Goal: Book appointment/travel/reservation

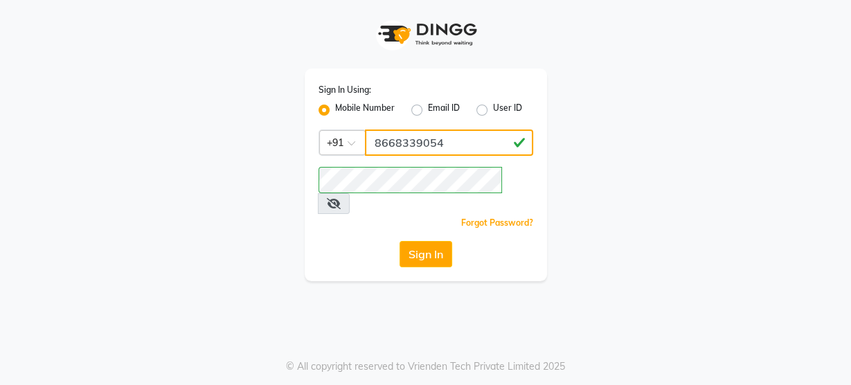
click at [435, 138] on input "8668339054" at bounding box center [449, 142] width 168 height 26
type input "8484868859"
click at [415, 215] on div "Forgot Password?" at bounding box center [425, 222] width 215 height 15
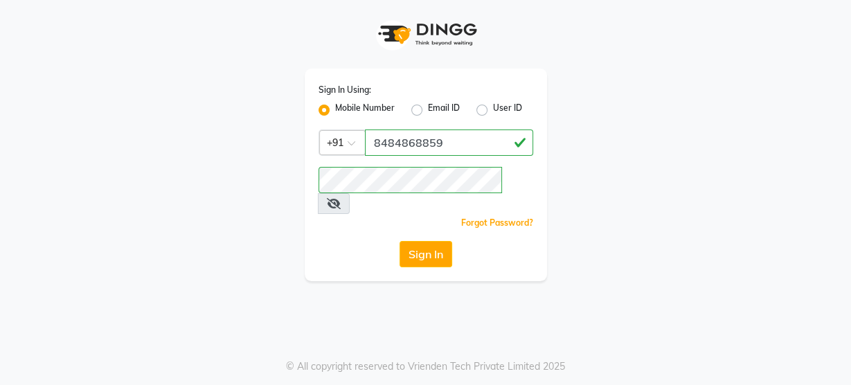
click at [319, 241] on div "Sign In" at bounding box center [425, 254] width 215 height 26
click at [415, 241] on button "Sign In" at bounding box center [425, 254] width 53 height 26
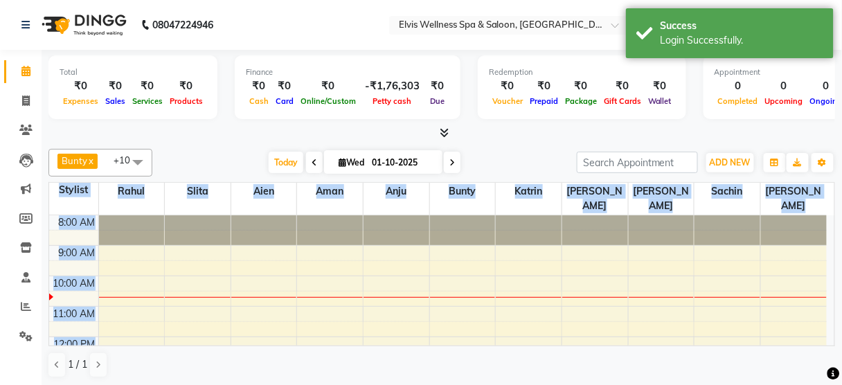
scroll to position [7, 0]
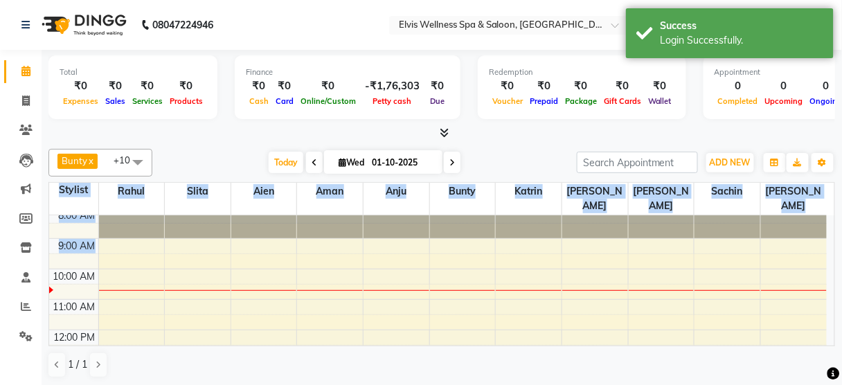
drag, startPoint x: 266, startPoint y: 345, endPoint x: 253, endPoint y: 245, distance: 101.2
click at [253, 245] on div "Bunty x [PERSON_NAME] x [PERSON_NAME] x [PERSON_NAME] x slita x [PERSON_NAME] x…" at bounding box center [441, 263] width 786 height 240
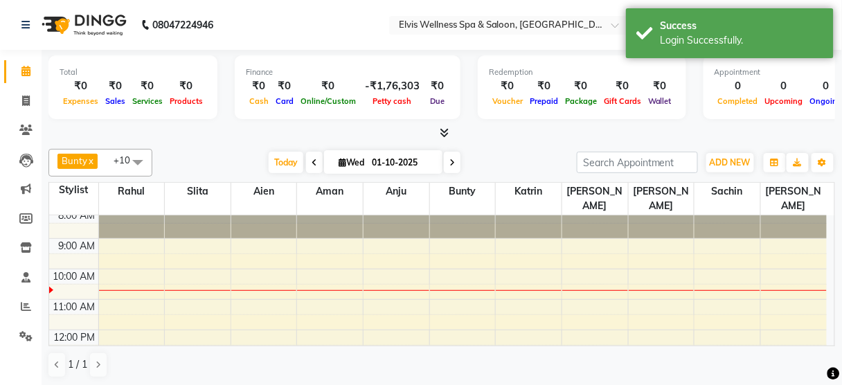
click at [230, 161] on div "[DATE] [DATE]" at bounding box center [364, 162] width 410 height 21
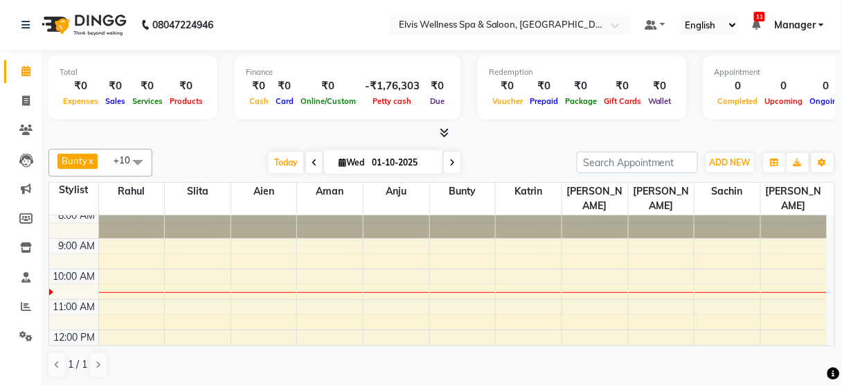
scroll to position [0, 0]
click at [230, 161] on div "[DATE] [DATE]" at bounding box center [364, 162] width 410 height 21
click at [145, 160] on span at bounding box center [138, 162] width 28 height 26
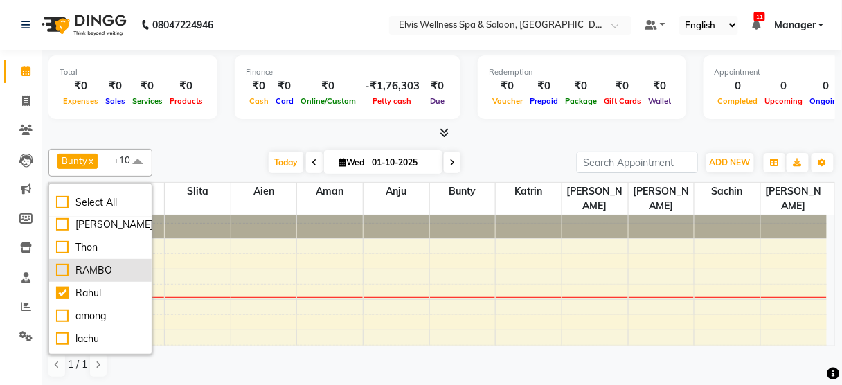
scroll to position [28, 0]
click at [111, 292] on div "Rahul" at bounding box center [100, 292] width 89 height 15
checkbox input "false"
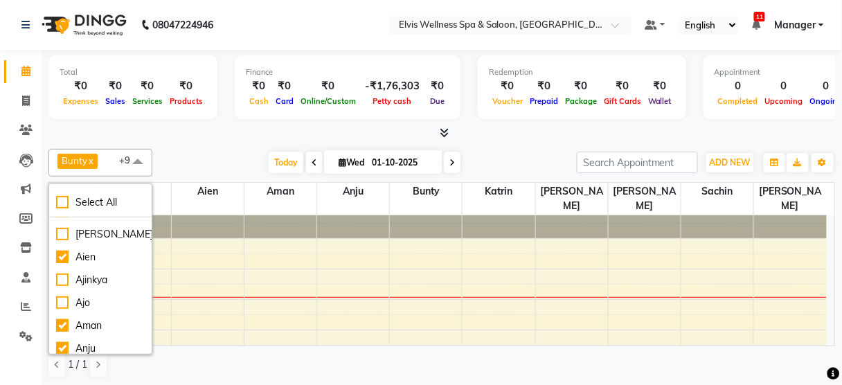
click at [111, 296] on div "Ajo" at bounding box center [100, 303] width 89 height 15
checkbox input "true"
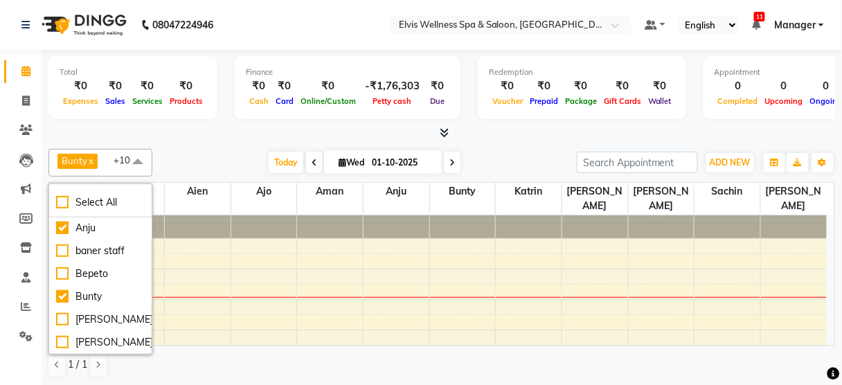
scroll to position [388, 0]
click at [111, 292] on div "[PERSON_NAME]" at bounding box center [100, 298] width 89 height 15
checkbox input "true"
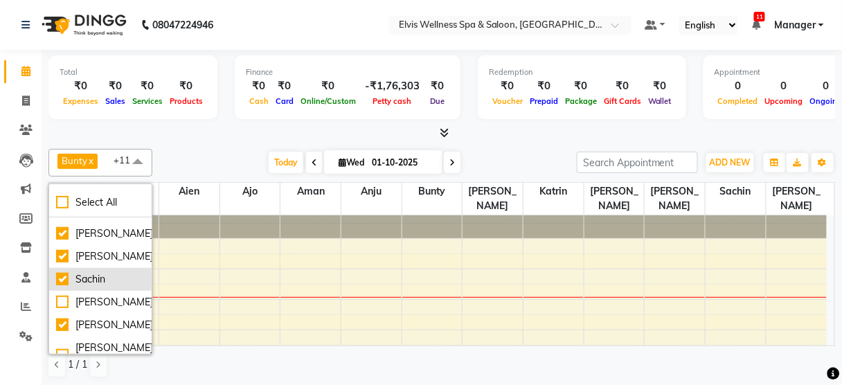
scroll to position [747, 0]
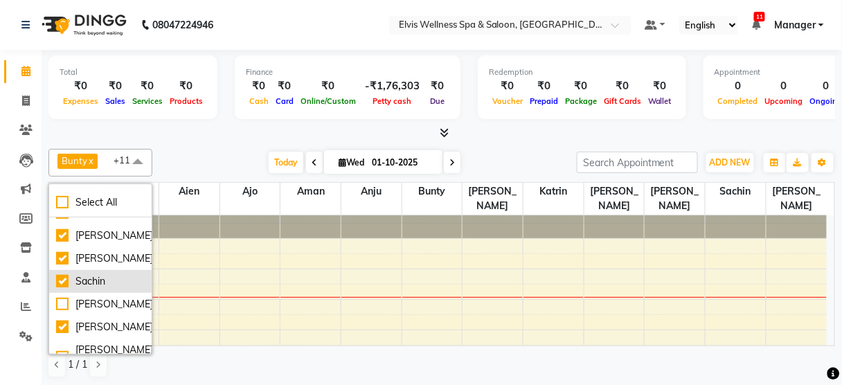
click at [109, 276] on div "Sachin" at bounding box center [100, 281] width 89 height 15
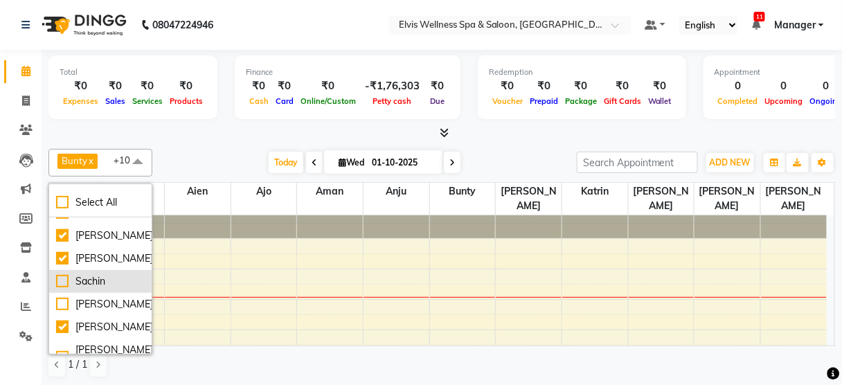
click at [109, 276] on div "Sachin" at bounding box center [100, 281] width 89 height 15
checkbox input "true"
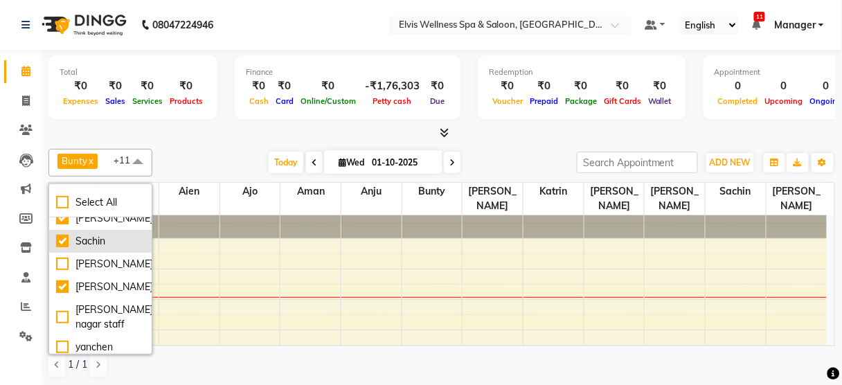
scroll to position [786, 0]
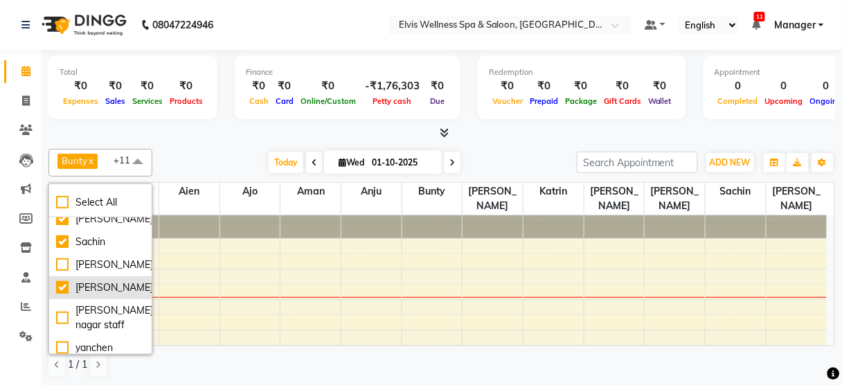
click at [107, 282] on div "[PERSON_NAME]" at bounding box center [100, 287] width 89 height 15
checkbox input "false"
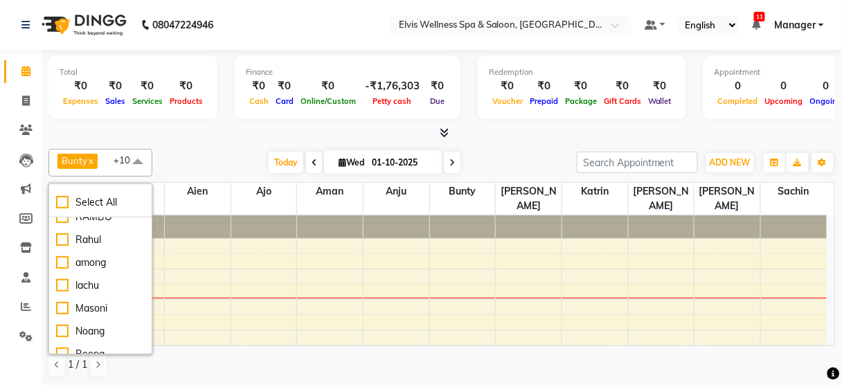
scroll to position [66, 0]
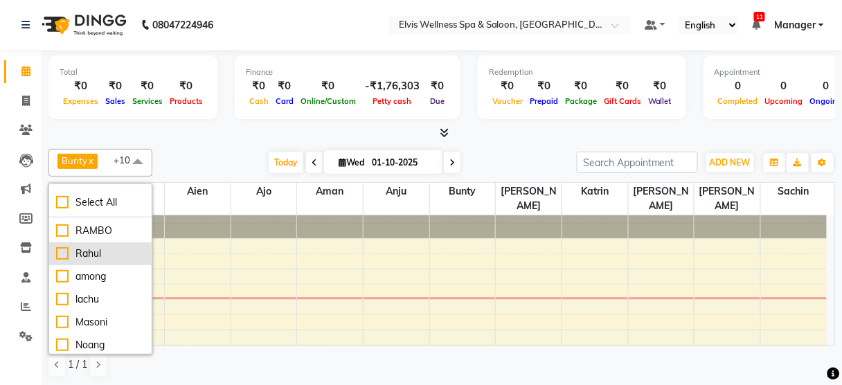
click at [97, 256] on div "Rahul" at bounding box center [100, 253] width 89 height 15
checkbox input "true"
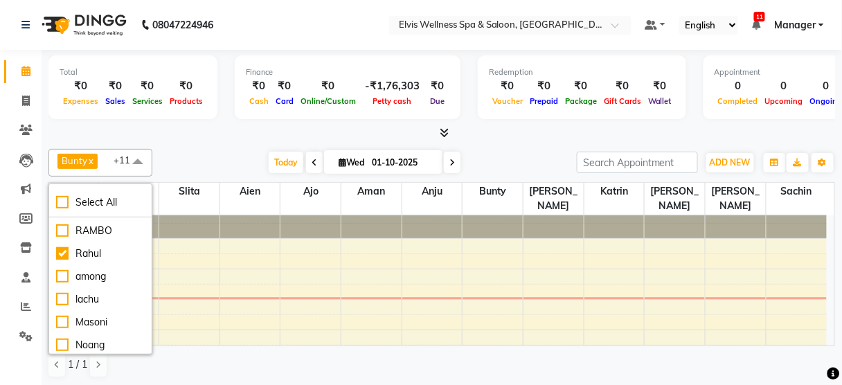
click at [217, 163] on div "[DATE] [DATE]" at bounding box center [364, 162] width 410 height 21
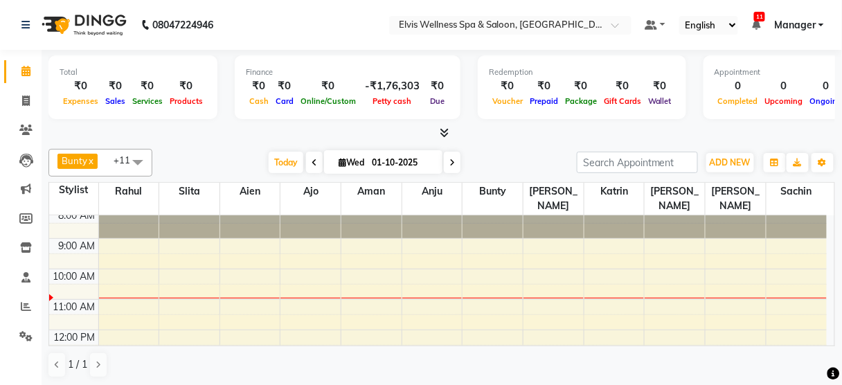
click at [249, 147] on div "Bunty x [PERSON_NAME] x [PERSON_NAME] x [PERSON_NAME] x slita x Aien x Anju x A…" at bounding box center [441, 263] width 786 height 240
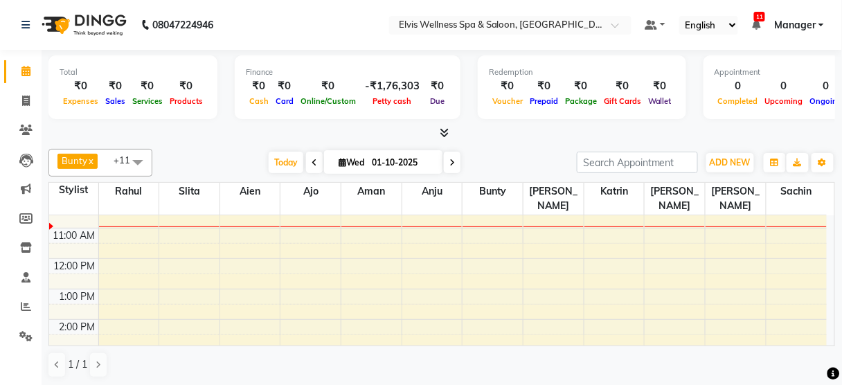
scroll to position [73, 0]
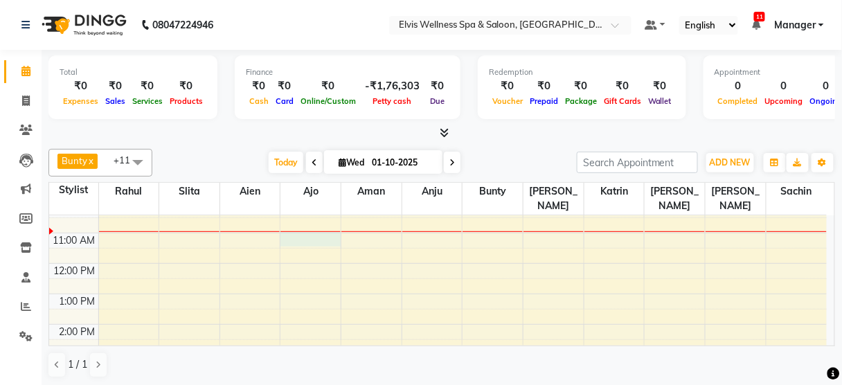
click at [302, 219] on div "8:00 AM 9:00 AM 10:00 AM 11:00 AM 12:00 PM 1:00 PM 2:00 PM 3:00 PM 4:00 PM 5:00…" at bounding box center [437, 355] width 777 height 426
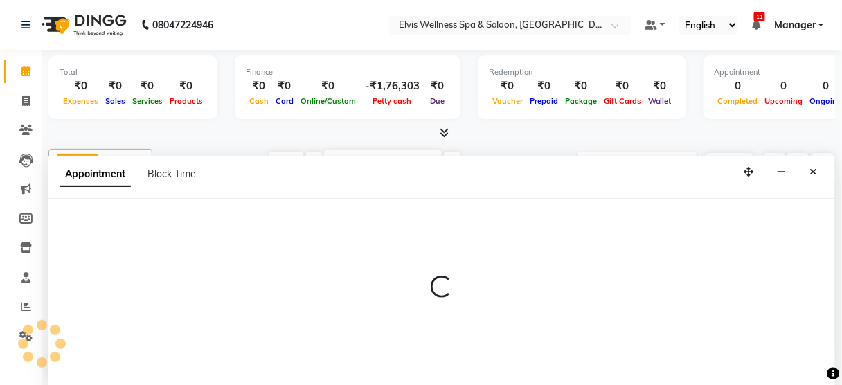
select select "89118"
select select "660"
select select "tentative"
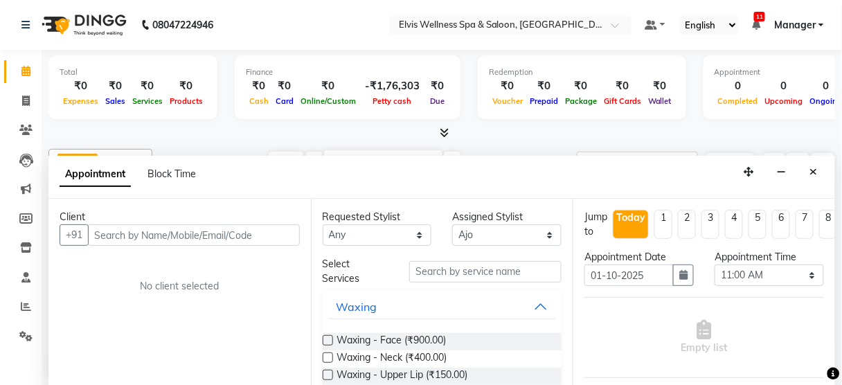
click at [170, 237] on input "text" at bounding box center [194, 234] width 212 height 21
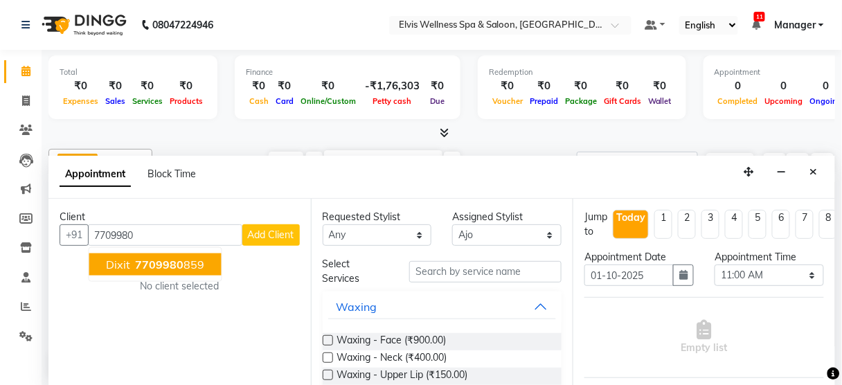
click at [176, 262] on span "7709980" at bounding box center [160, 264] width 48 height 14
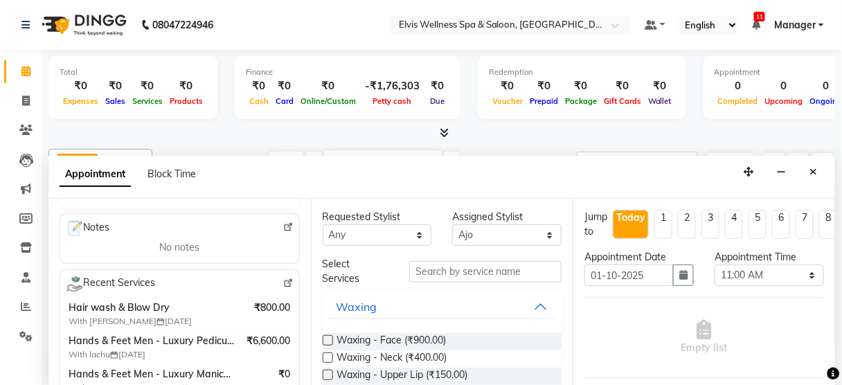
scroll to position [261, 0]
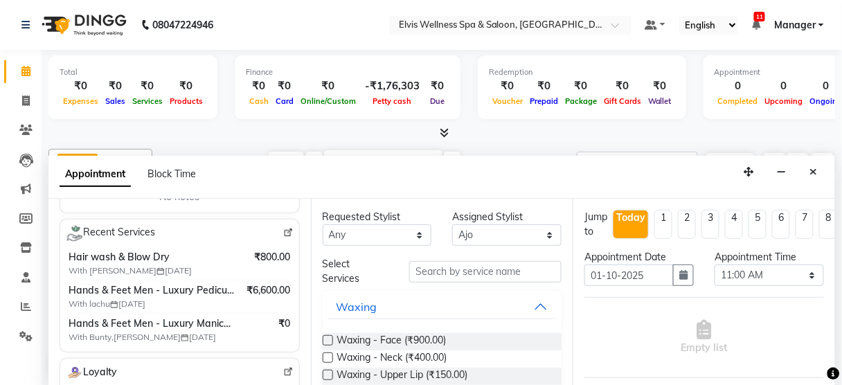
type input "7709980859"
click at [283, 228] on img at bounding box center [288, 233] width 10 height 10
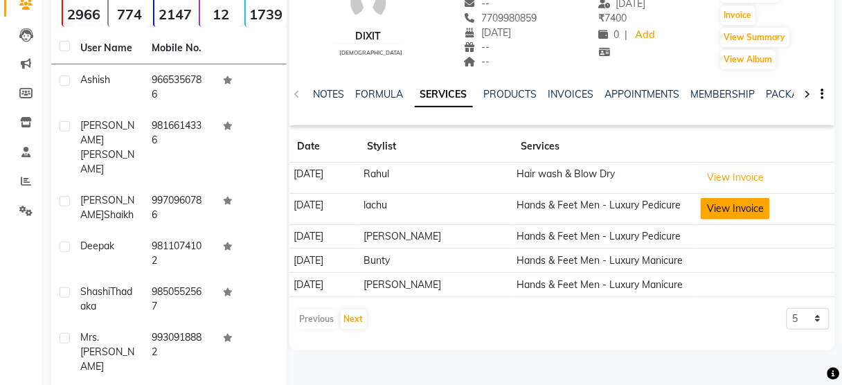
scroll to position [127, 0]
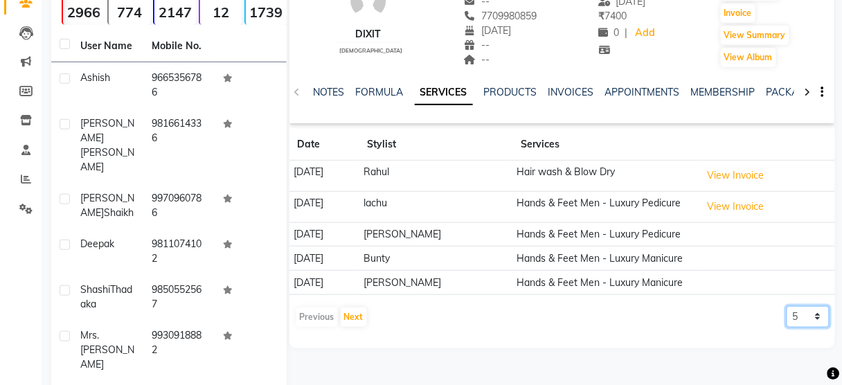
click at [804, 316] on select "5 10 50 100 500" at bounding box center [807, 316] width 43 height 21
select select "100"
click at [786, 306] on select "5 10 50 100 500" at bounding box center [807, 316] width 43 height 21
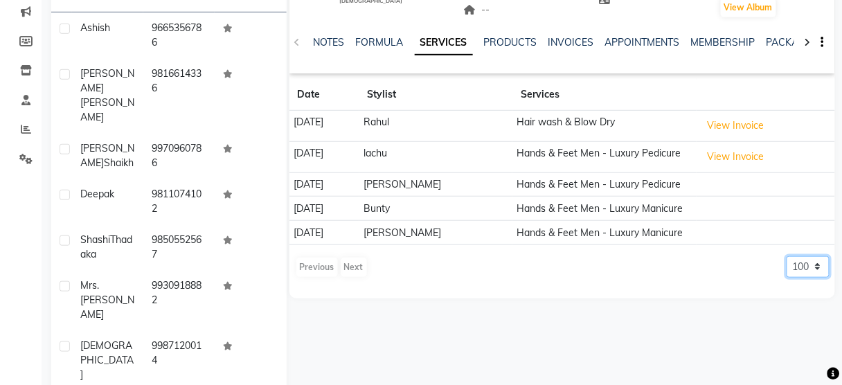
scroll to position [181, 0]
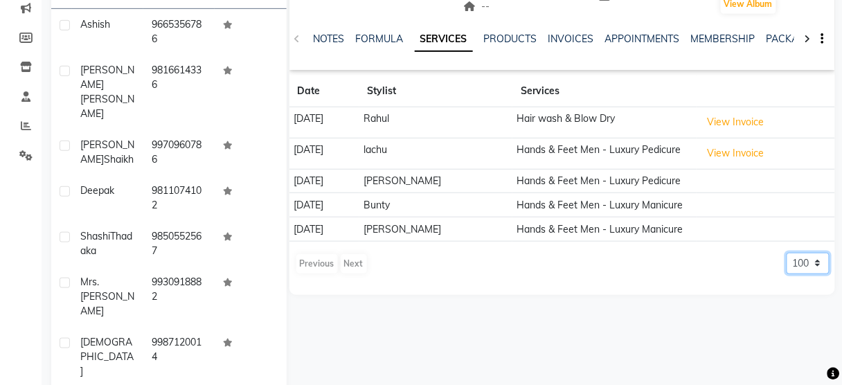
click at [815, 257] on select "5 10 50 100 500" at bounding box center [807, 263] width 43 height 21
click at [786, 253] on select "5 10 50 100 500" at bounding box center [807, 263] width 43 height 21
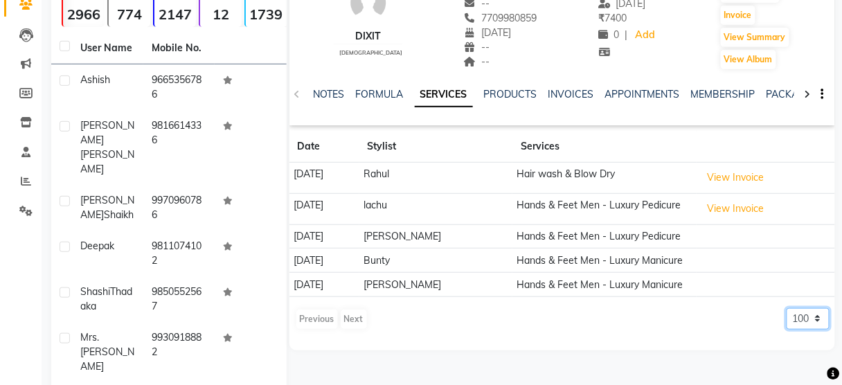
scroll to position [127, 0]
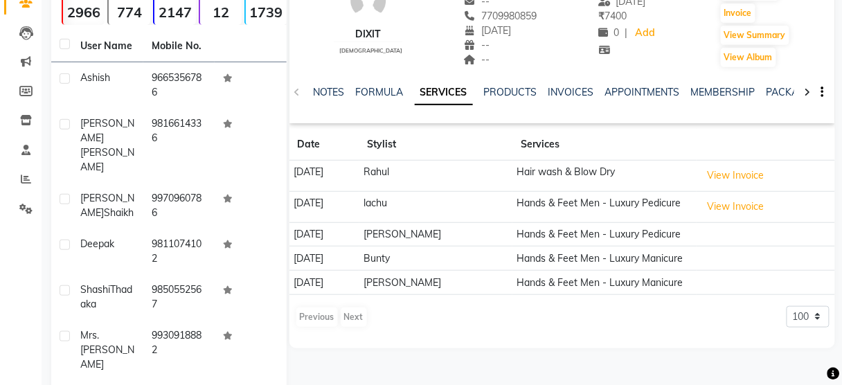
click at [491, 10] on span "7709980859" at bounding box center [500, 16] width 73 height 12
copy span "7709980859"
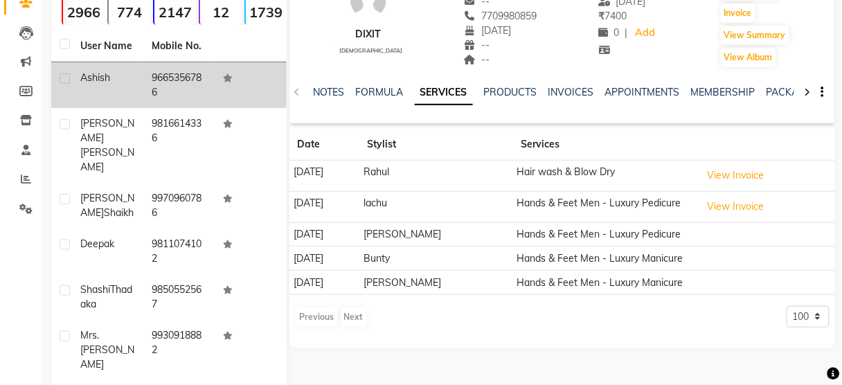
scroll to position [0, 0]
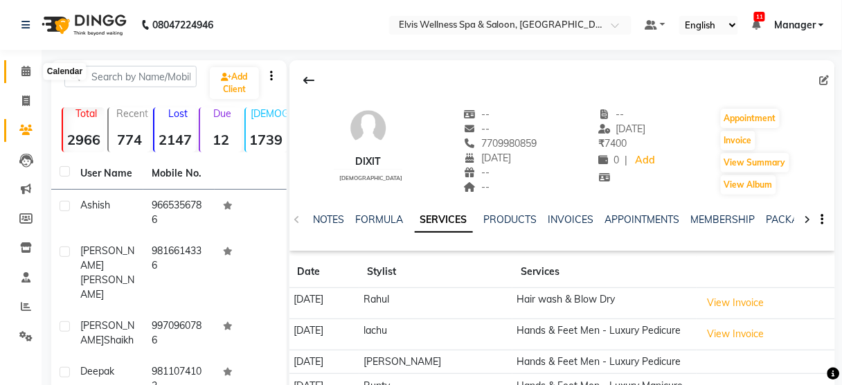
click at [21, 69] on icon at bounding box center [25, 71] width 9 height 10
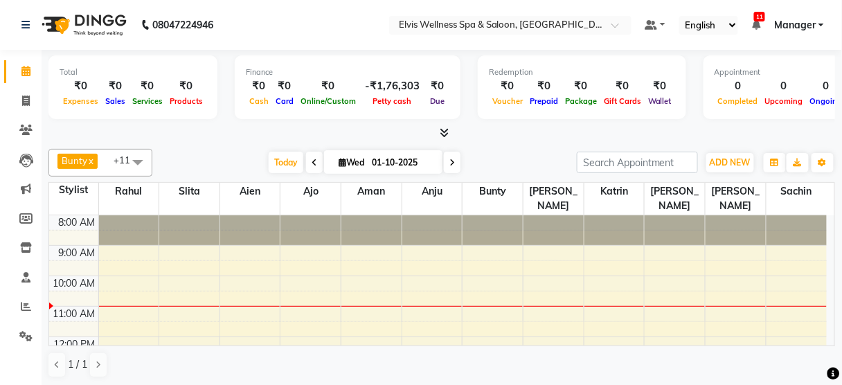
click at [313, 158] on span at bounding box center [314, 162] width 17 height 21
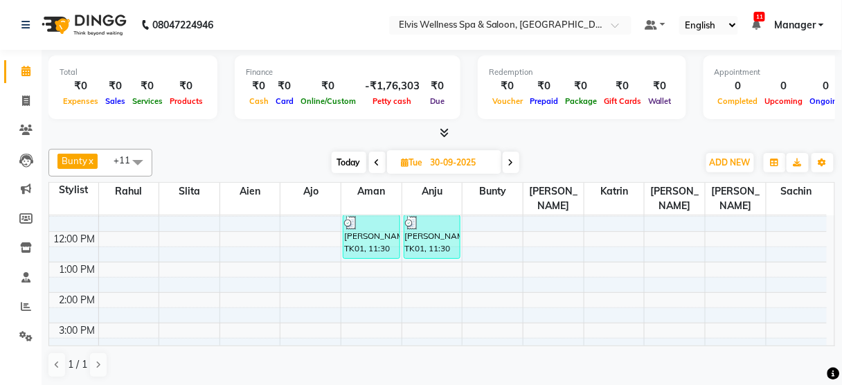
scroll to position [273, 0]
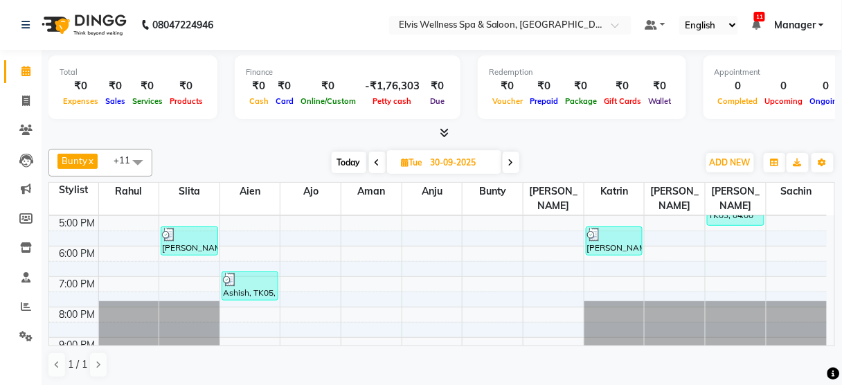
click at [343, 168] on span "Today" at bounding box center [349, 162] width 35 height 21
type input "01-10-2025"
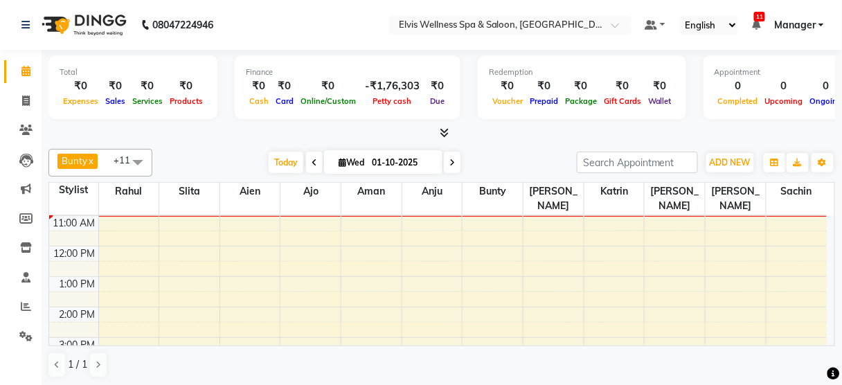
click at [341, 276] on td at bounding box center [462, 283] width 728 height 15
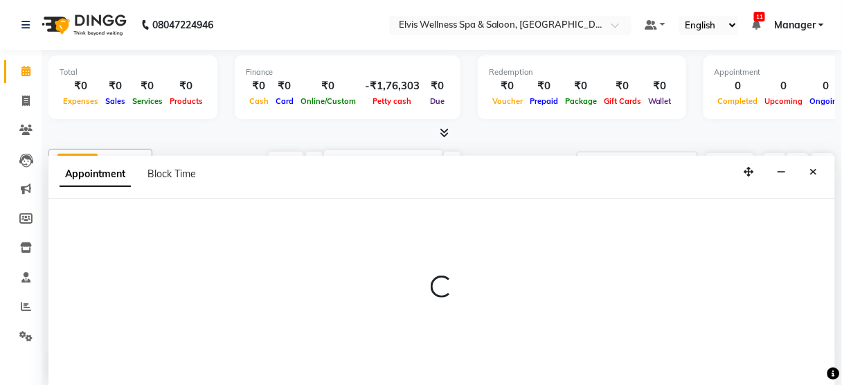
select select "89118"
select select "tentative"
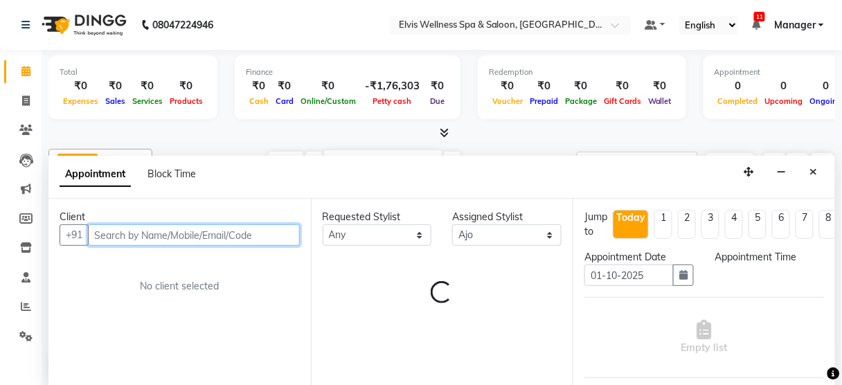
scroll to position [0, 0]
select select "780"
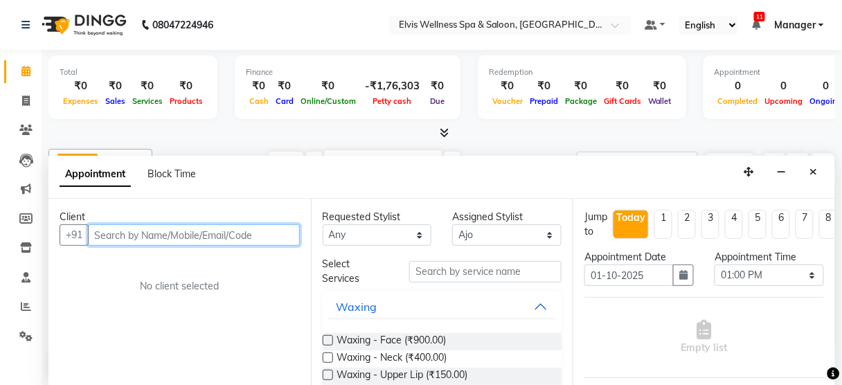
paste input "9820099963"
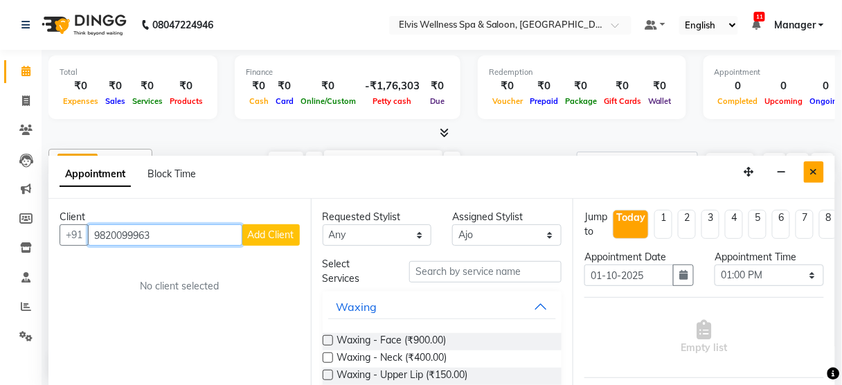
type input "9820099963"
click at [812, 167] on icon "Close" at bounding box center [814, 172] width 8 height 10
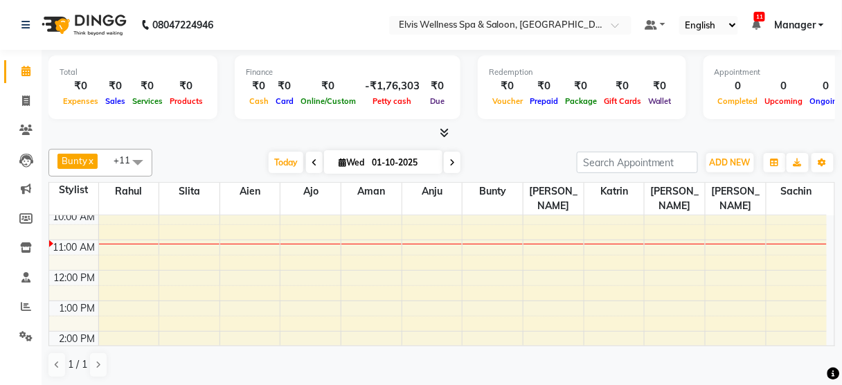
scroll to position [66, 0]
click at [230, 136] on div at bounding box center [441, 133] width 786 height 15
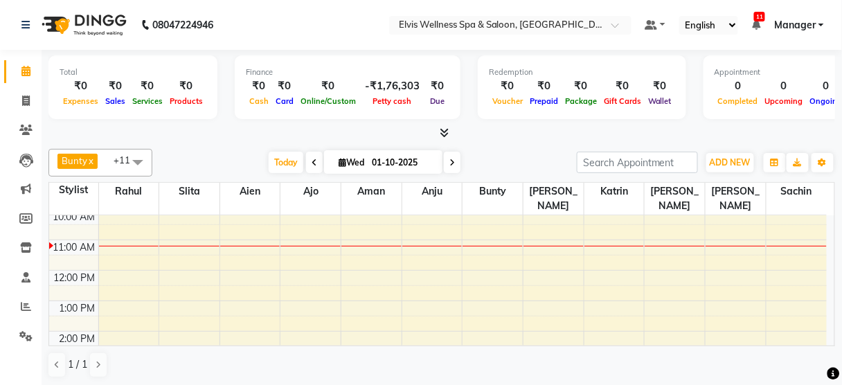
click at [317, 230] on div "8:00 AM 9:00 AM 10:00 AM 11:00 AM 12:00 PM 1:00 PM 2:00 PM 3:00 PM 4:00 PM 5:00…" at bounding box center [437, 362] width 777 height 426
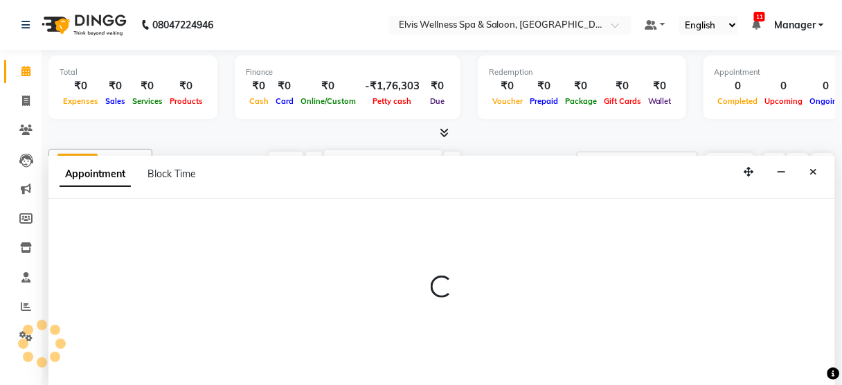
select select "89118"
select select "660"
select select "tentative"
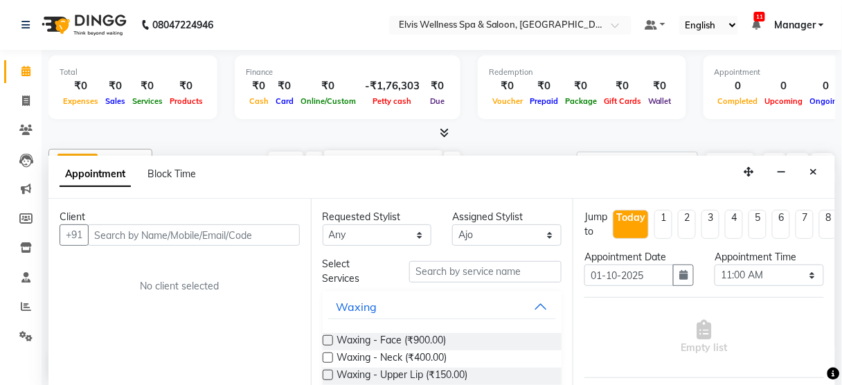
click at [155, 229] on input "text" at bounding box center [194, 234] width 212 height 21
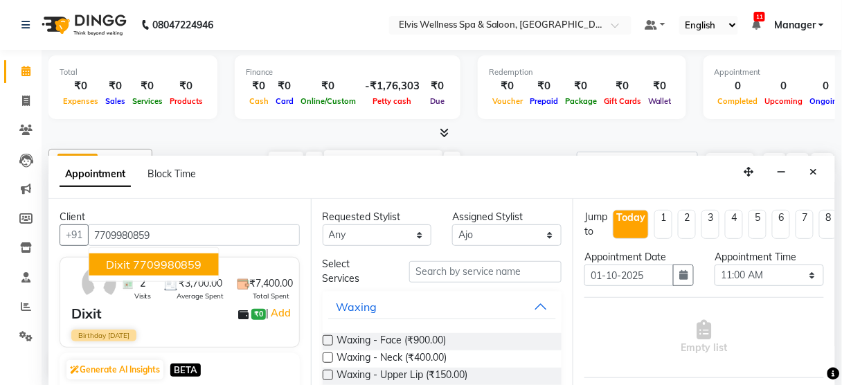
click at [152, 259] on ngb-highlight "7709980859" at bounding box center [167, 264] width 69 height 14
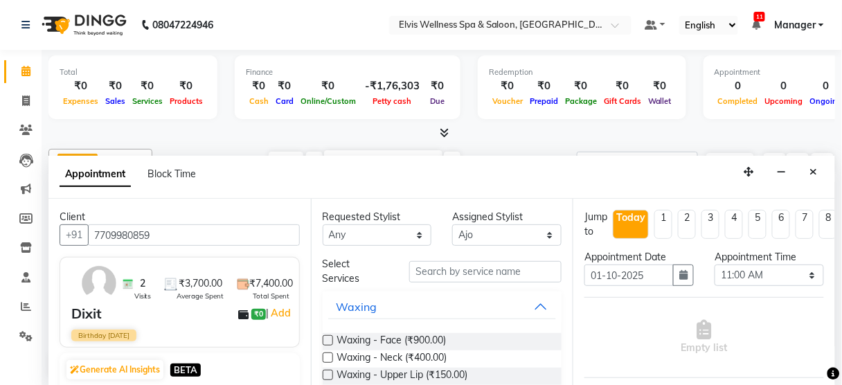
type input "7709980859"
click at [759, 268] on select "Select 09:00 AM 09:15 AM 09:30 AM 09:45 AM 10:00 AM 10:15 AM 10:30 AM 10:45 AM …" at bounding box center [768, 274] width 109 height 21
select select "690"
click at [714, 264] on select "Select 09:00 AM 09:15 AM 09:30 AM 09:45 AM 10:00 AM 10:15 AM 10:30 AM 10:45 AM …" at bounding box center [768, 274] width 109 height 21
click at [514, 276] on input "text" at bounding box center [485, 271] width 152 height 21
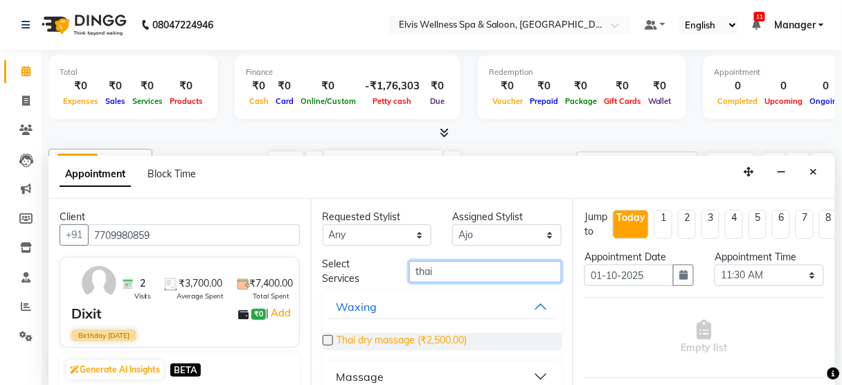
scroll to position [16, 0]
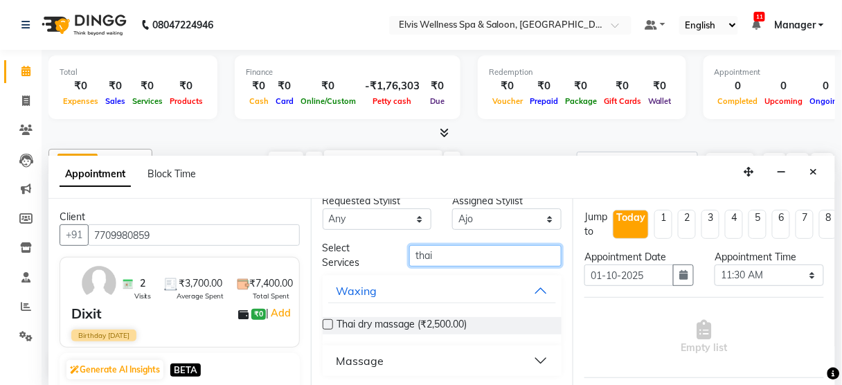
drag, startPoint x: 481, startPoint y: 248, endPoint x: 293, endPoint y: 278, distance: 189.9
click at [293, 278] on div "Client +91 7709980859 2 Visits ₹3,700.00 Average Spent ₹7,400.00 Total Spent Di…" at bounding box center [441, 293] width 786 height 188
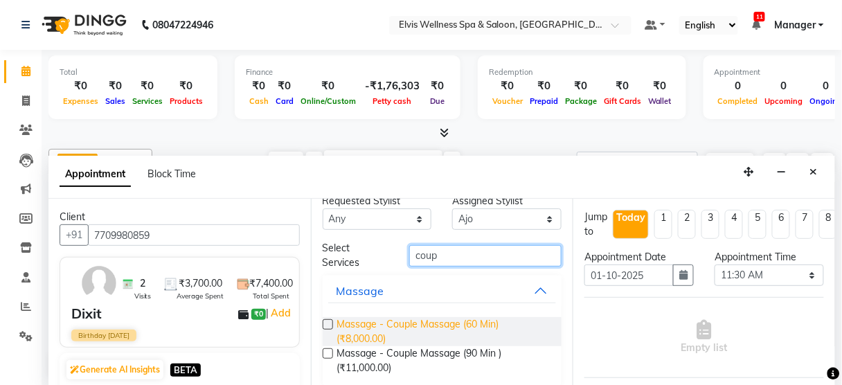
type input "coup"
click at [416, 322] on span "Massage - Couple Massage (60 Min) (₹8,000.00)" at bounding box center [444, 331] width 214 height 29
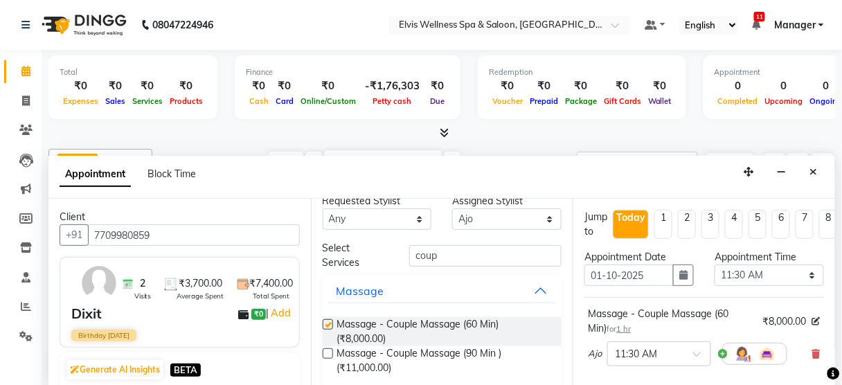
checkbox input "false"
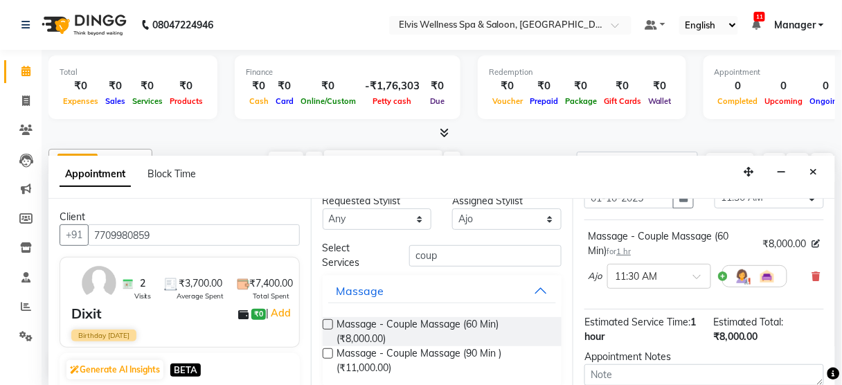
scroll to position [84, 0]
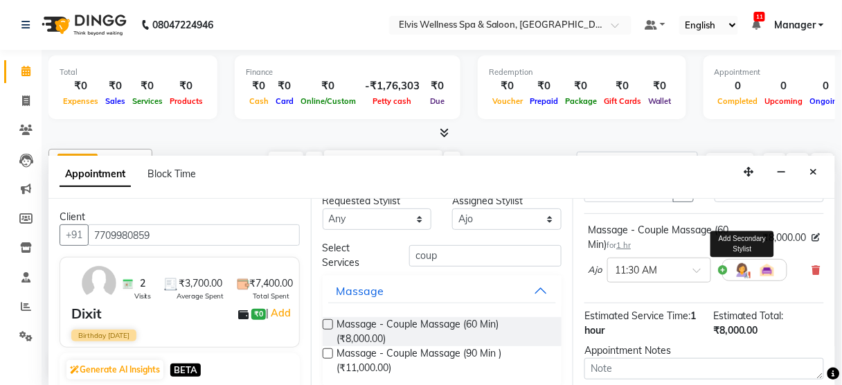
click at [747, 262] on img at bounding box center [742, 270] width 17 height 17
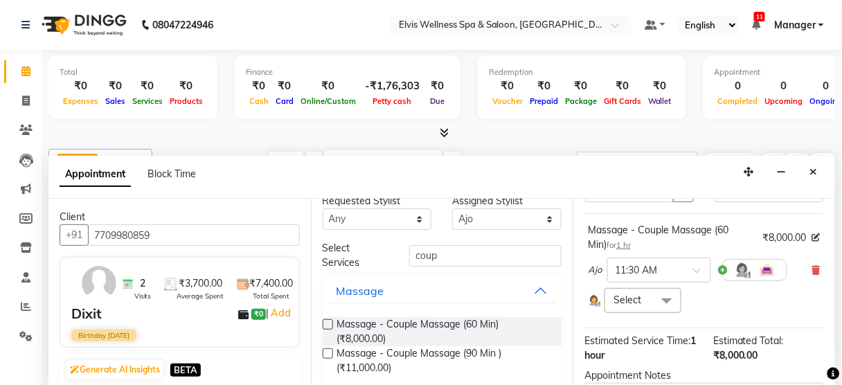
click at [666, 296] on span at bounding box center [667, 301] width 28 height 26
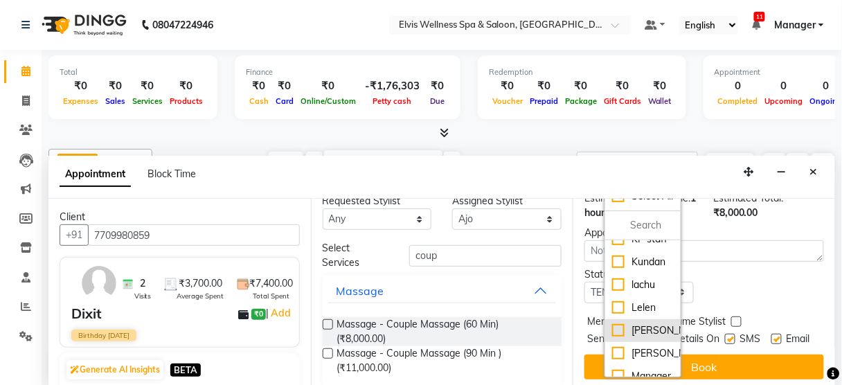
scroll to position [433, 0]
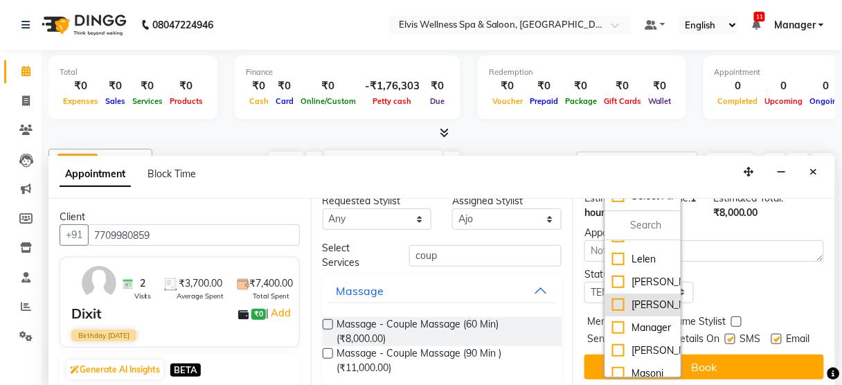
click at [617, 312] on div "[PERSON_NAME]" at bounding box center [642, 305] width 61 height 15
checkbox input "true"
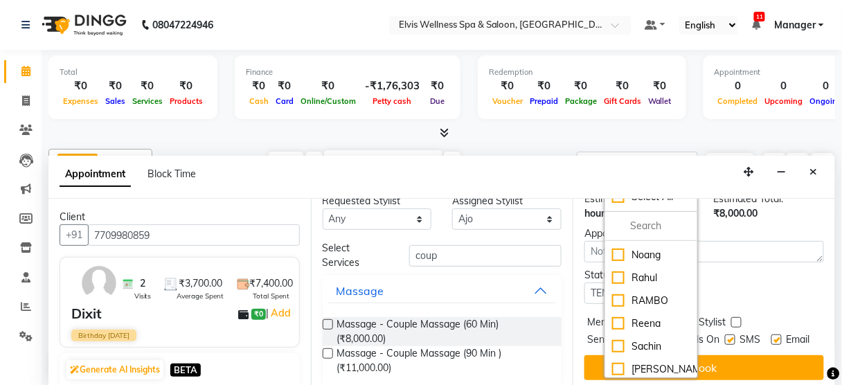
scroll to position [615, 0]
click at [725, 334] on label at bounding box center [730, 339] width 10 height 10
click at [725, 336] on input "checkbox" at bounding box center [729, 340] width 9 height 9
checkbox input "false"
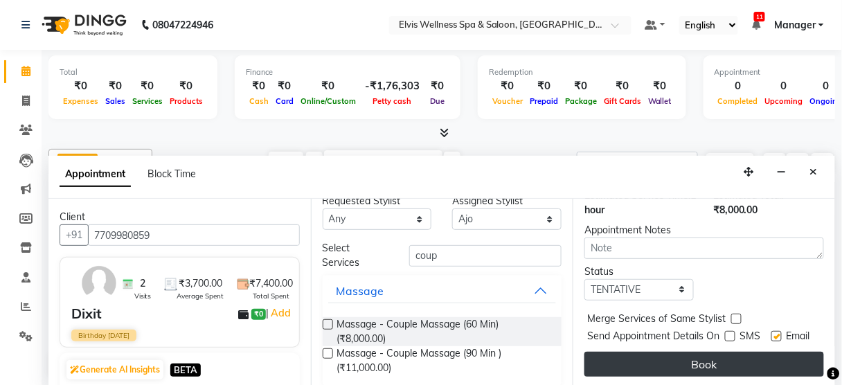
click at [716, 354] on button "Book" at bounding box center [703, 364] width 239 height 25
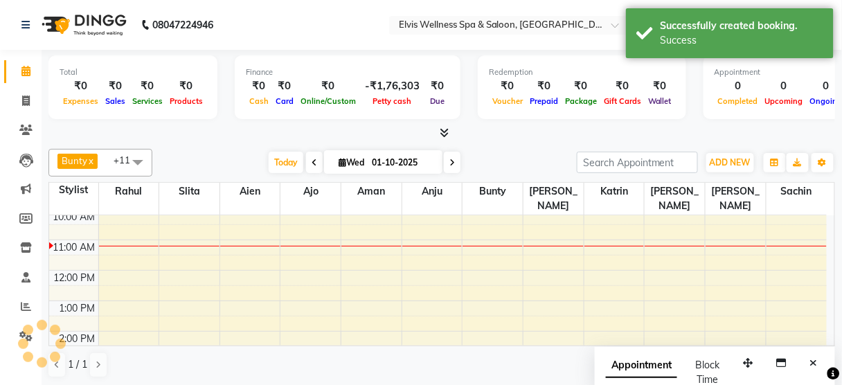
scroll to position [0, 0]
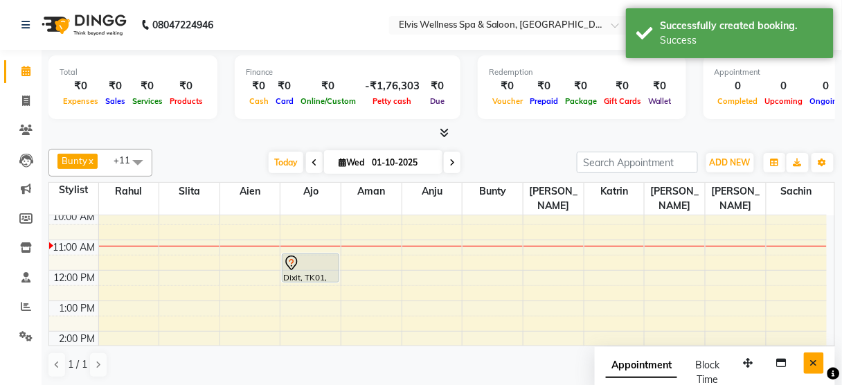
click at [812, 358] on icon "Close" at bounding box center [814, 363] width 8 height 10
click at [140, 159] on span at bounding box center [138, 162] width 28 height 26
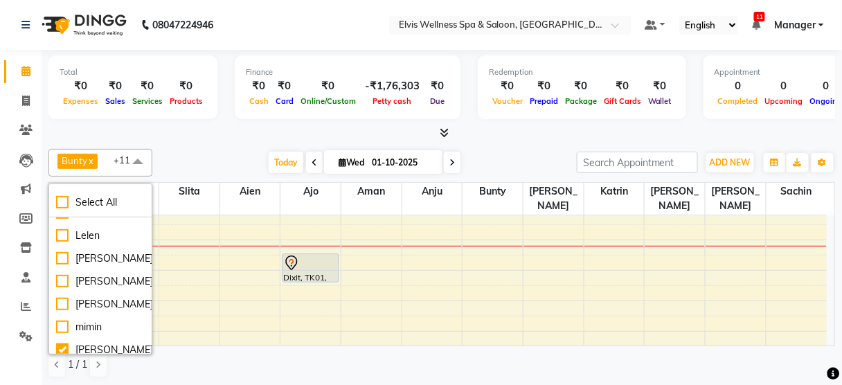
scroll to position [633, 0]
click at [100, 278] on div "[PERSON_NAME]" at bounding box center [100, 280] width 89 height 15
checkbox input "true"
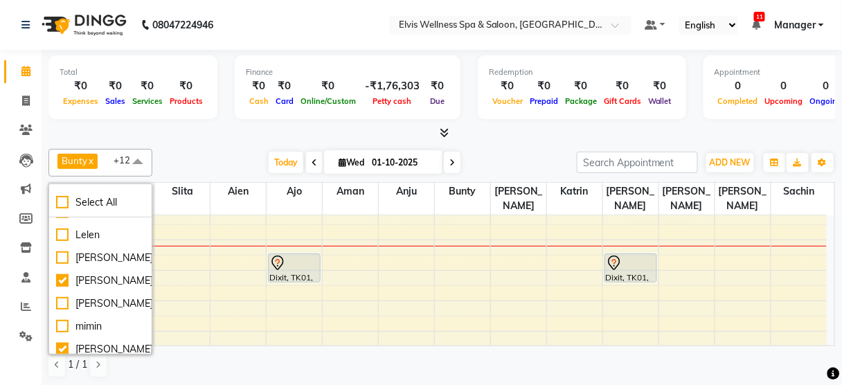
click at [216, 145] on div "Bunty x Katrin x Ming x Aman x nancy x slita x Aien x Anju x Ajo x Chaitali x S…" at bounding box center [441, 263] width 786 height 240
